Goal: Transaction & Acquisition: Book appointment/travel/reservation

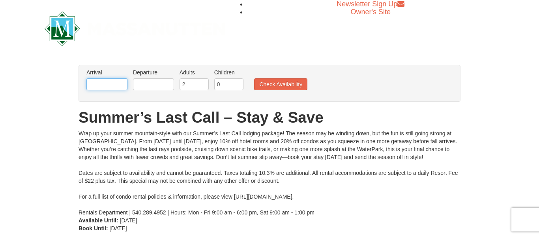
click at [113, 88] on input "text" at bounding box center [106, 84] width 41 height 12
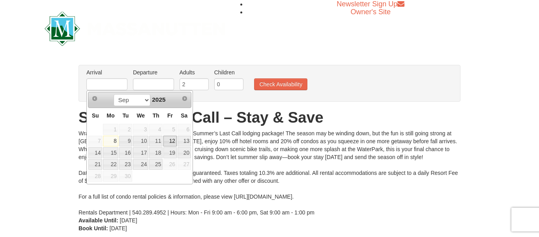
click at [172, 141] on link "12" at bounding box center [169, 140] width 13 height 11
type input "09/12/2025"
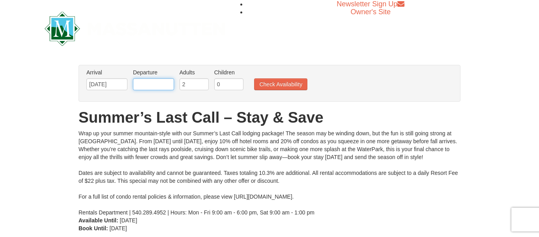
click at [154, 83] on input "text" at bounding box center [153, 84] width 41 height 12
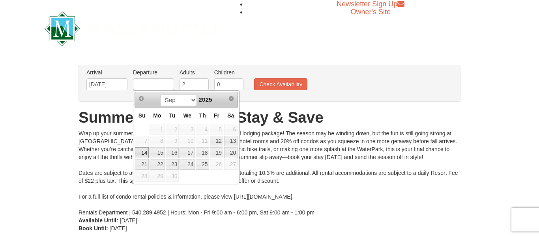
click at [144, 152] on link "14" at bounding box center [142, 152] width 14 height 11
type input "09/14/2025"
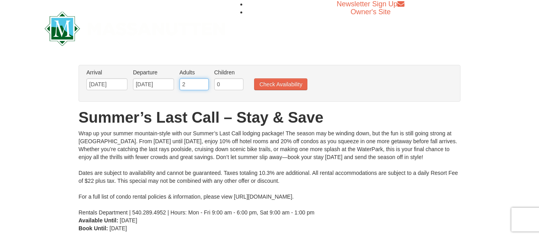
click at [194, 86] on input "2" at bounding box center [194, 84] width 29 height 12
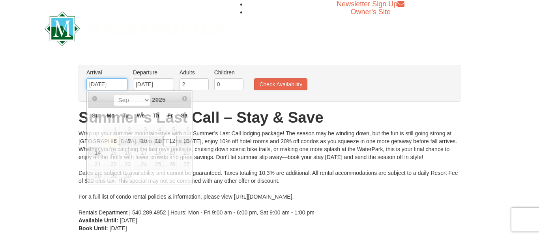
click at [100, 83] on input "09/12/2025" at bounding box center [106, 84] width 41 height 12
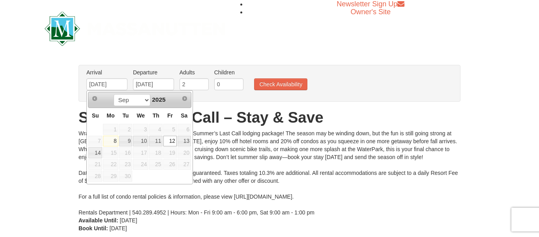
click at [174, 153] on span "19" at bounding box center [169, 152] width 13 height 11
click at [264, 37] on div "Newsletter Sign Up Owner's Site" at bounding box center [270, 28] width 462 height 57
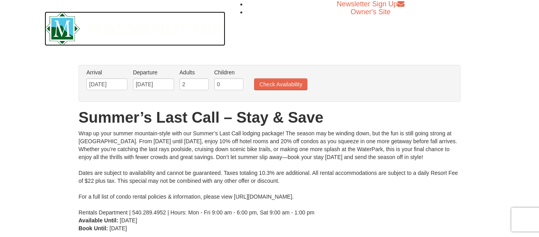
click at [219, 28] on img at bounding box center [135, 28] width 181 height 34
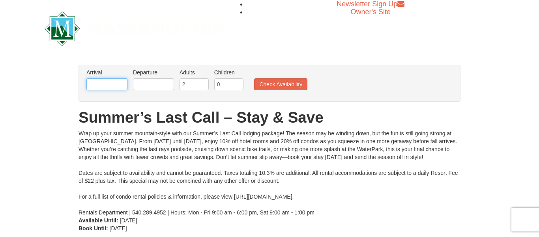
click at [105, 85] on input "text" at bounding box center [106, 84] width 41 height 12
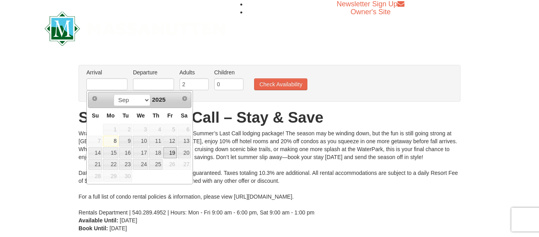
click at [173, 153] on link "19" at bounding box center [169, 152] width 13 height 11
type input "[DATE]"
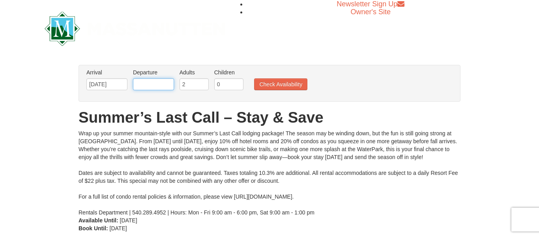
click at [144, 82] on input "text" at bounding box center [153, 84] width 41 height 12
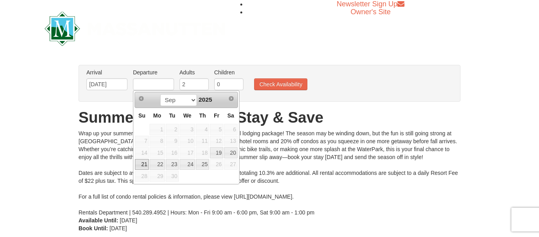
click at [144, 165] on link "21" at bounding box center [142, 164] width 14 height 11
type input "[DATE]"
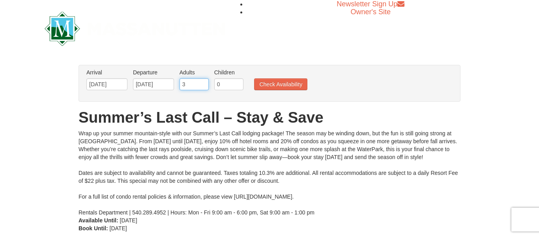
click at [205, 83] on input "3" at bounding box center [194, 84] width 29 height 12
type input "2"
click at [205, 87] on input "2" at bounding box center [194, 84] width 29 height 12
click at [238, 82] on input "1" at bounding box center [228, 84] width 29 height 12
click at [238, 82] on input "2" at bounding box center [228, 84] width 29 height 12
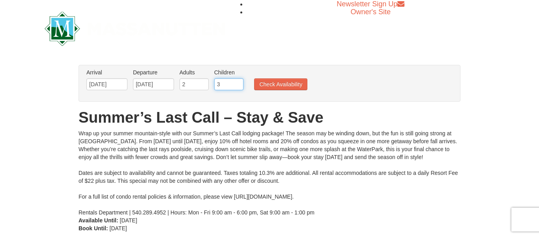
click at [238, 82] on input "3" at bounding box center [228, 84] width 29 height 12
type input "4"
click at [238, 82] on input "4" at bounding box center [228, 84] width 29 height 12
click at [267, 88] on button "Check Availability" at bounding box center [280, 84] width 53 height 12
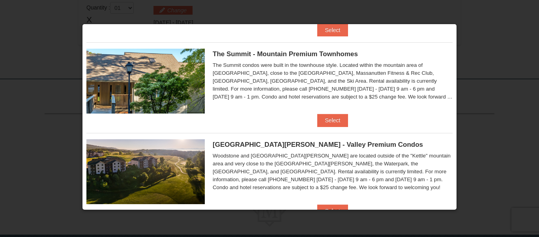
scroll to position [297, 0]
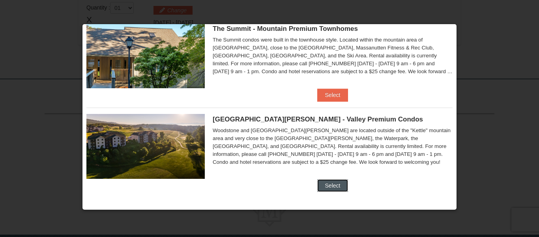
click at [337, 188] on button "Select" at bounding box center [332, 185] width 31 height 13
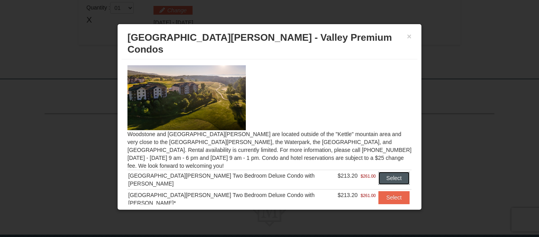
click at [393, 171] on button "Select" at bounding box center [394, 177] width 31 height 13
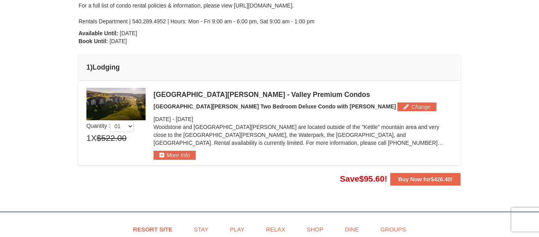
scroll to position [172, 0]
click at [183, 155] on button "More Info" at bounding box center [175, 154] width 42 height 9
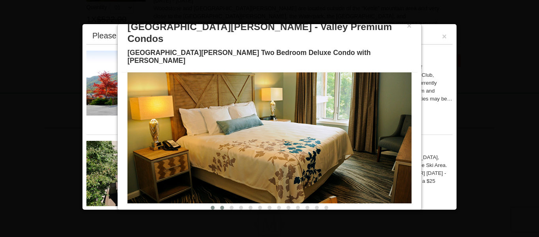
scroll to position [291, 0]
click at [224, 203] on button at bounding box center [222, 207] width 9 height 8
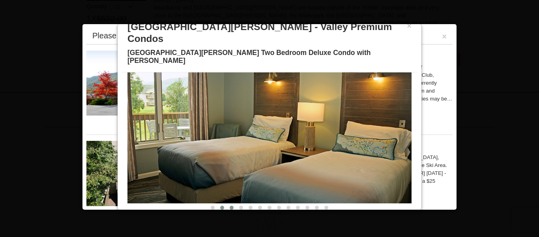
click at [233, 203] on button at bounding box center [231, 207] width 9 height 8
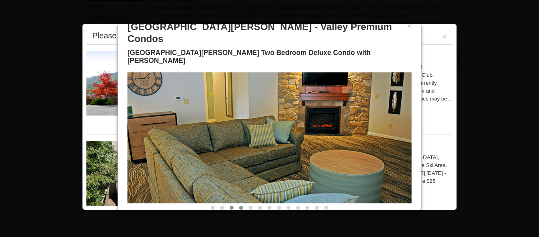
click at [242, 203] on button at bounding box center [241, 207] width 9 height 8
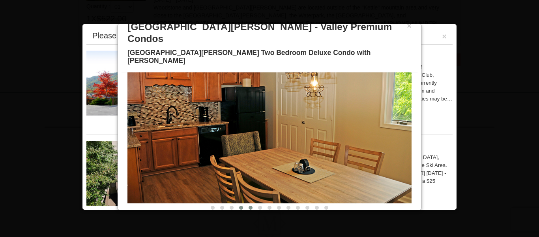
click at [250, 203] on button at bounding box center [250, 207] width 9 height 8
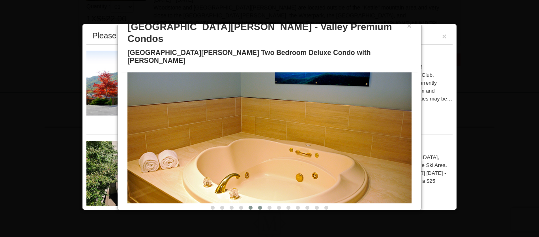
click at [260, 203] on button at bounding box center [259, 207] width 9 height 8
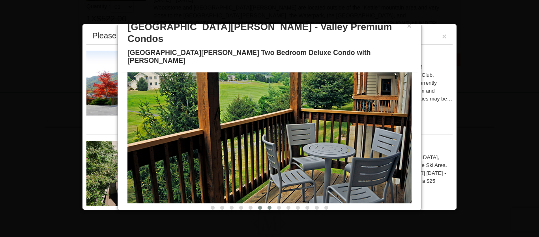
click at [272, 203] on button at bounding box center [269, 207] width 9 height 8
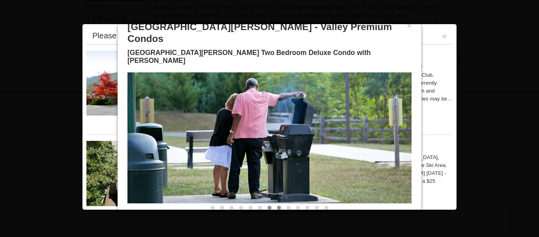
click at [279, 205] on span at bounding box center [279, 207] width 4 height 4
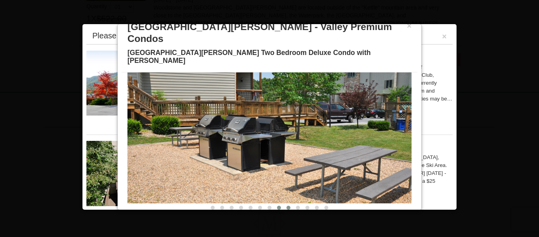
click at [287, 205] on span at bounding box center [289, 207] width 4 height 4
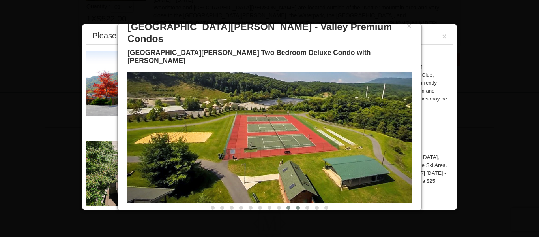
click at [299, 203] on button at bounding box center [297, 207] width 9 height 8
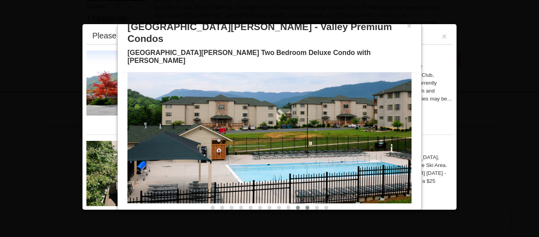
click at [305, 203] on button at bounding box center [307, 207] width 9 height 8
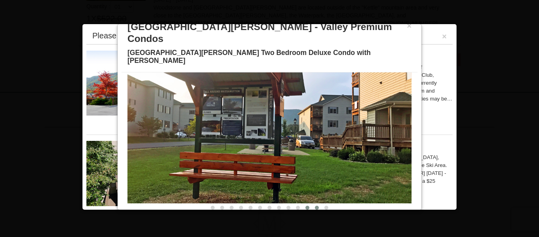
click at [316, 203] on button at bounding box center [316, 207] width 9 height 8
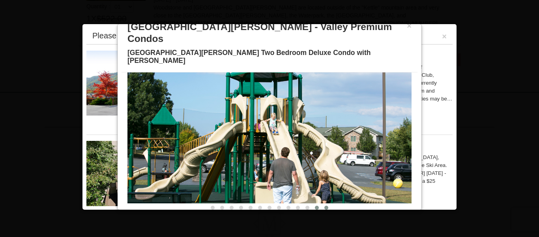
click at [327, 203] on button at bounding box center [326, 207] width 9 height 8
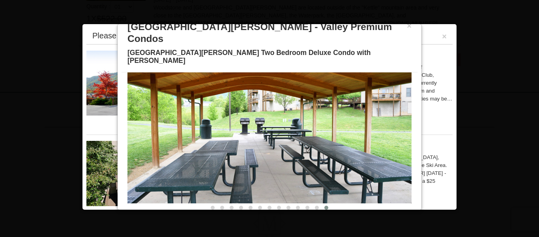
scroll to position [336, 0]
click at [408, 28] on button "×" at bounding box center [409, 26] width 5 height 8
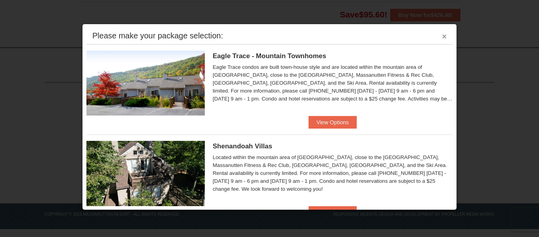
click at [445, 38] on button "×" at bounding box center [444, 36] width 5 height 8
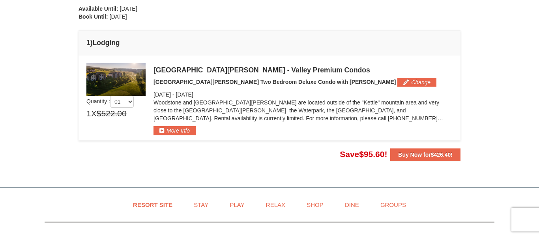
scroll to position [194, 0]
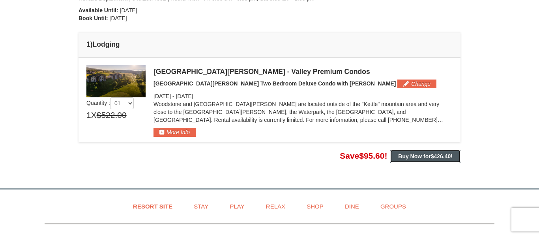
click at [417, 154] on strong "Buy Now for $426.40 !" at bounding box center [425, 156] width 54 height 6
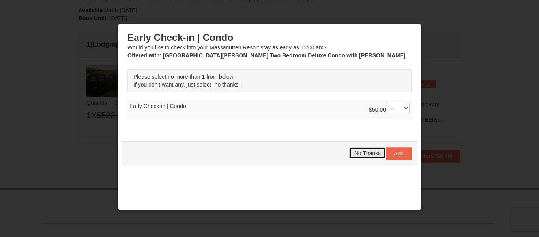
click at [366, 154] on span "No Thanks" at bounding box center [368, 153] width 26 height 6
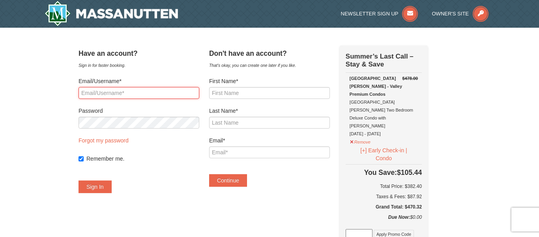
click at [138, 94] on input "Email/Username*" at bounding box center [139, 93] width 121 height 12
type input "Tmcave37@gmail.com"
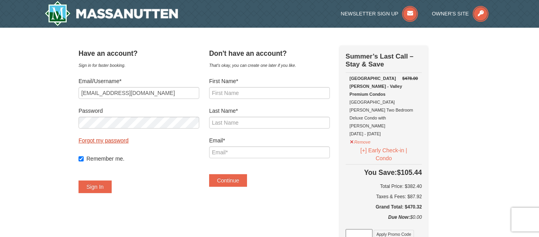
click at [124, 140] on link "Forgot my password" at bounding box center [104, 140] width 50 height 6
type input "Tmcave37@gmail.com"
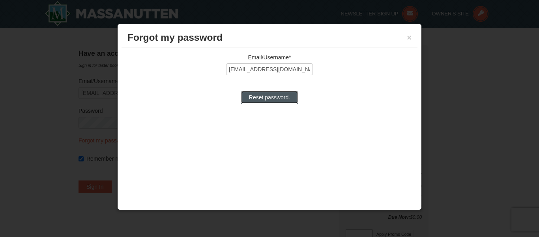
click at [275, 100] on input "Reset password." at bounding box center [269, 97] width 57 height 13
type input "Processing..."
type input "Tmcave37@gmail.com"
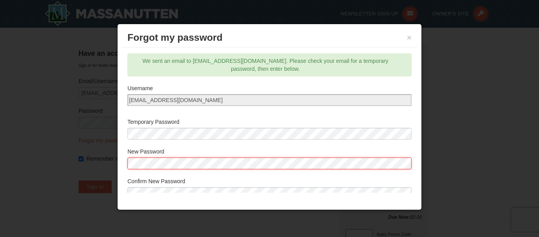
scroll to position [33, 0]
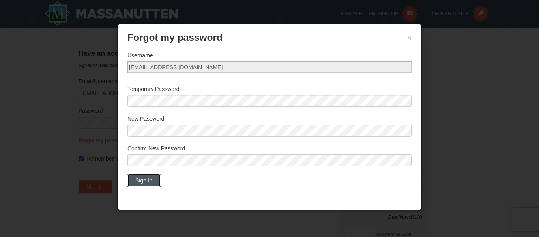
click at [151, 180] on button "Sign In" at bounding box center [144, 180] width 33 height 13
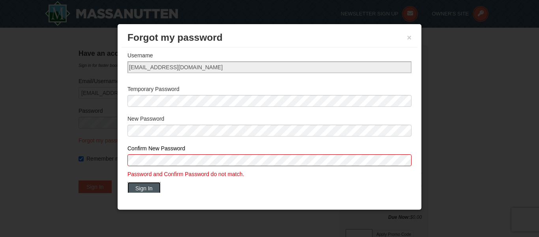
click at [147, 189] on button "Sign In" at bounding box center [144, 188] width 33 height 13
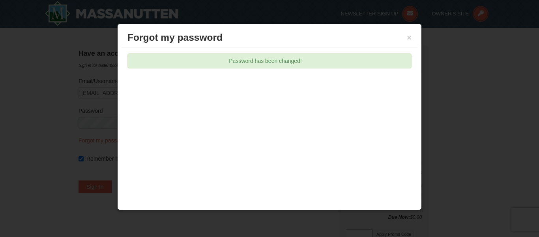
scroll to position [0, 0]
click at [409, 38] on button "×" at bounding box center [409, 38] width 5 height 8
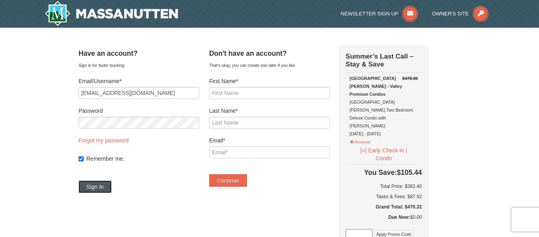
click at [107, 184] on button "Sign In" at bounding box center [95, 186] width 33 height 13
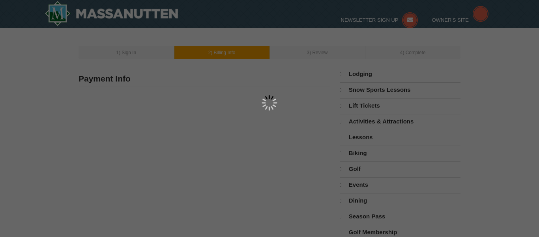
select select "9"
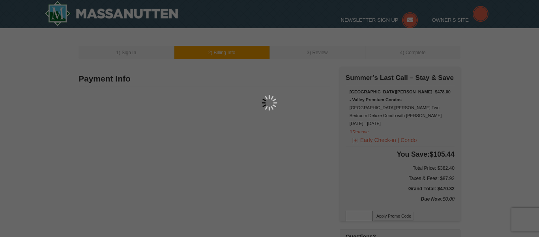
type input "[STREET_ADDRESS][PERSON_NAME]"
type input "[GEOGRAPHIC_DATA]"
type input "21740"
type input "301"
type input "573"
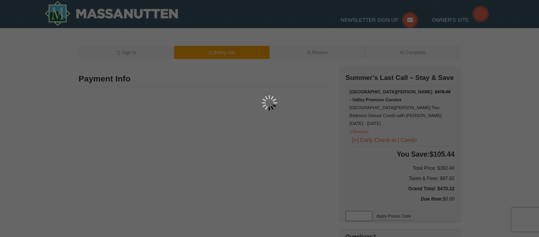
type input "2949"
type input "[EMAIL_ADDRESS][DOMAIN_NAME]"
select select "MD"
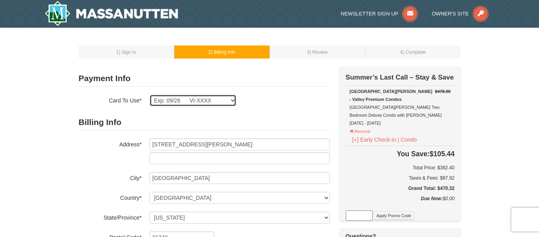
click at [233, 100] on select "Exp: 09/26 VI-XXXX New Card" at bounding box center [193, 100] width 87 height 12
click at [259, 104] on div "Exp: 09/26 VI-XXXX New Card Are you sure you want to remove this card? No Yes" at bounding box center [240, 100] width 180 height 12
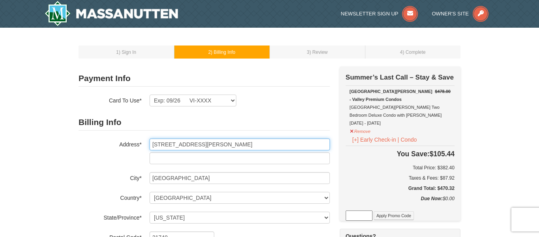
click at [182, 145] on input "325 West wilson blvd" at bounding box center [240, 144] width 180 height 12
type input "325 West Wilson blvd"
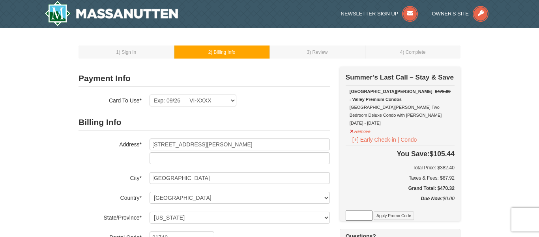
click at [135, 55] on td "1 ) Sign In" at bounding box center [127, 51] width 96 height 13
click at [479, 14] on icon at bounding box center [481, 14] width 16 height 16
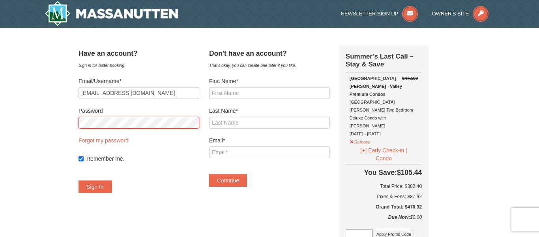
click at [79, 180] on button "Sign In" at bounding box center [95, 186] width 33 height 13
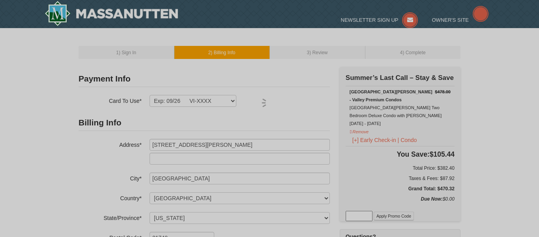
select select "MD"
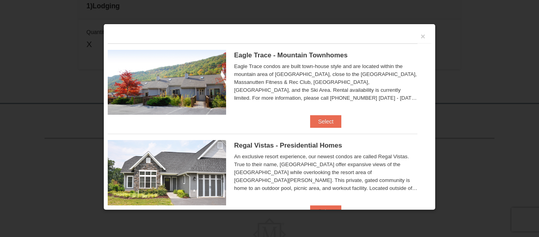
scroll to position [257, 0]
